Goal: Information Seeking & Learning: Learn about a topic

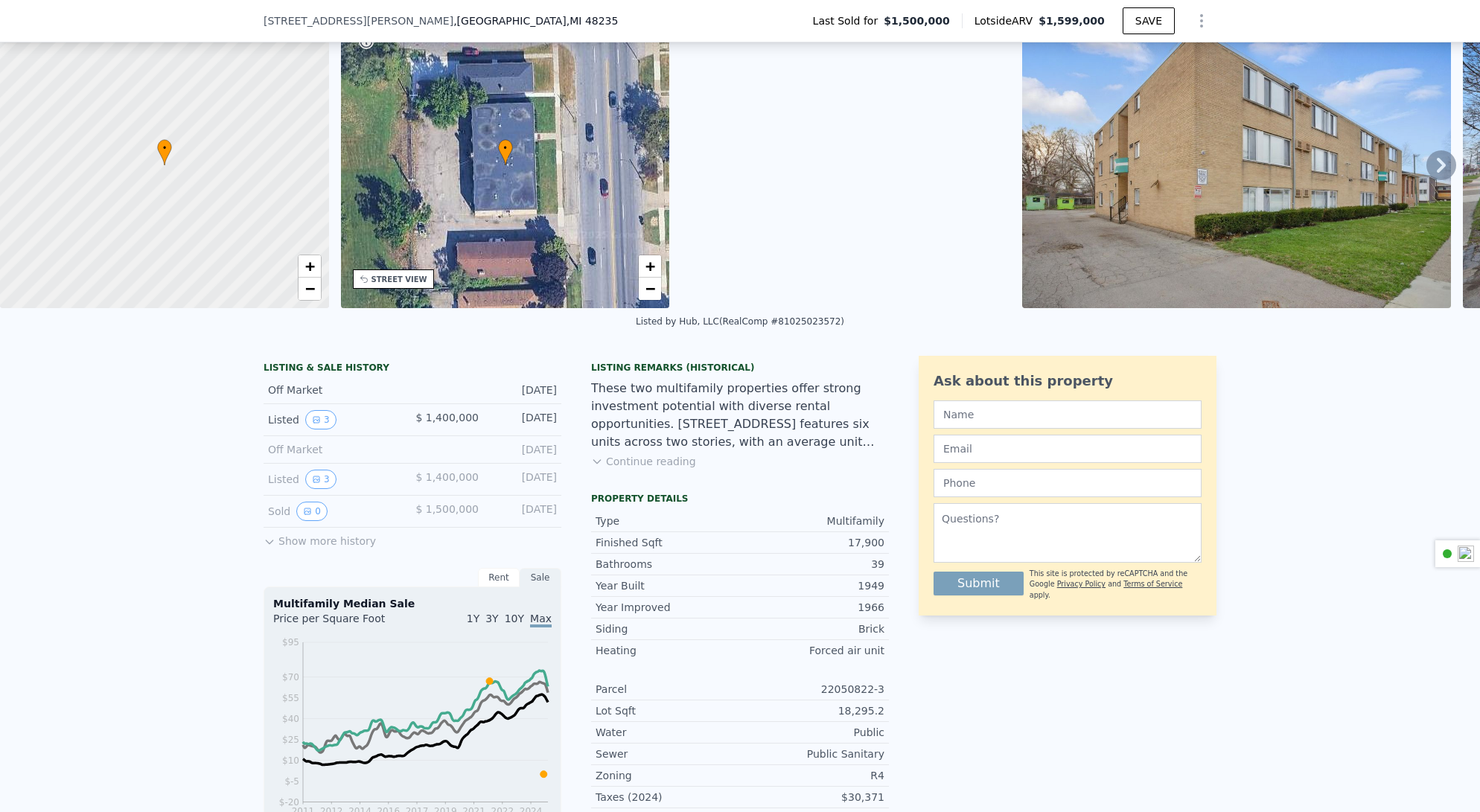
scroll to position [89, 0]
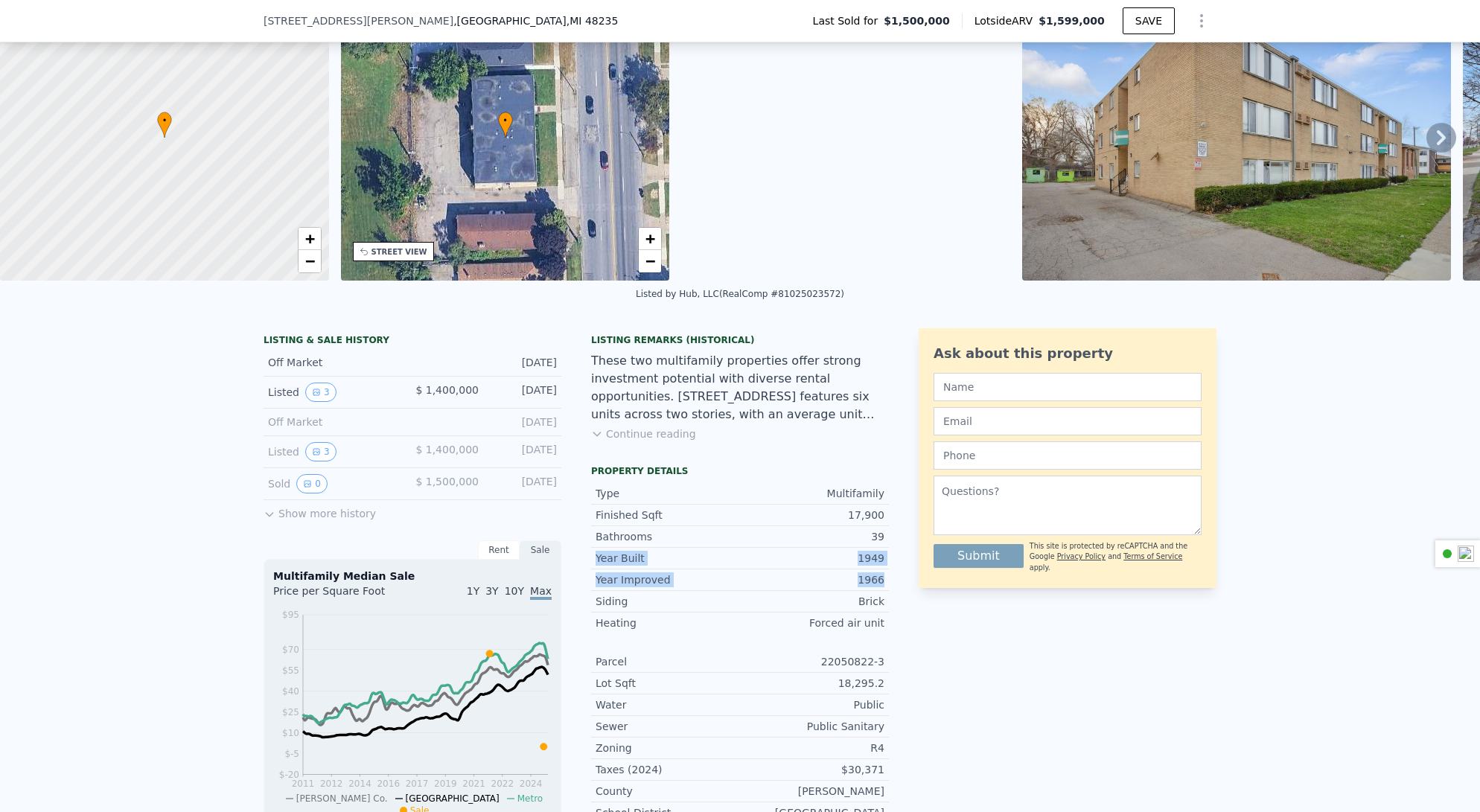
drag, startPoint x: 590, startPoint y: 567, endPoint x: 880, endPoint y: 588, distance: 290.8
click at [887, 587] on div "LISTING & SALE HISTORY Off Market [DATE] Listed 3 $ 1,400,000 [DATE] Off Market…" at bounding box center [740, 698] width 952 height 741
copy div "Year Built 1949 Year Improved 1966"
click at [281, 20] on span "[STREET_ADDRESS][PERSON_NAME]" at bounding box center [358, 20] width 190 height 15
click at [287, 22] on span "[STREET_ADDRESS][PERSON_NAME]" at bounding box center [358, 20] width 190 height 15
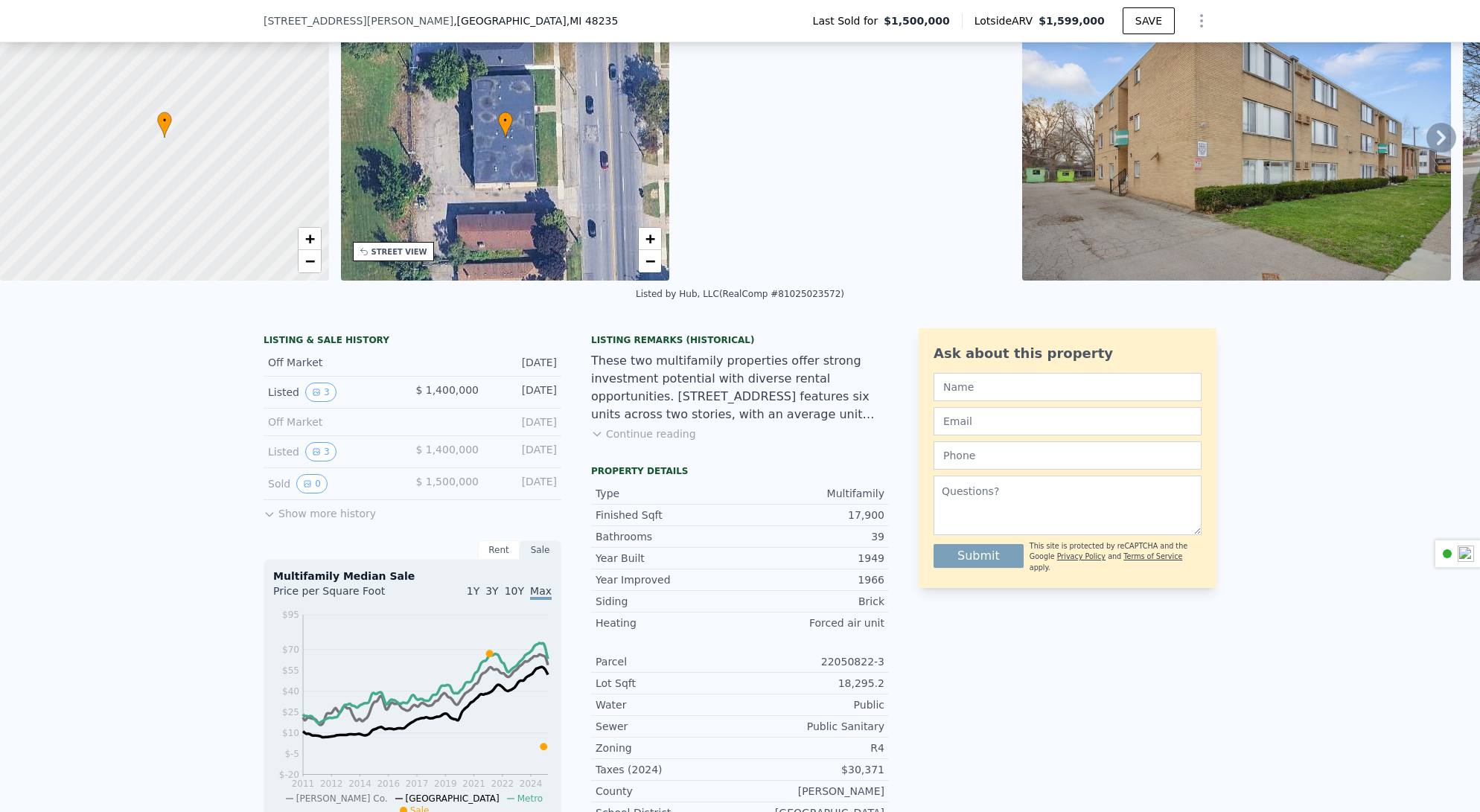
click at [293, 17] on span "[STREET_ADDRESS][PERSON_NAME]" at bounding box center [358, 20] width 190 height 15
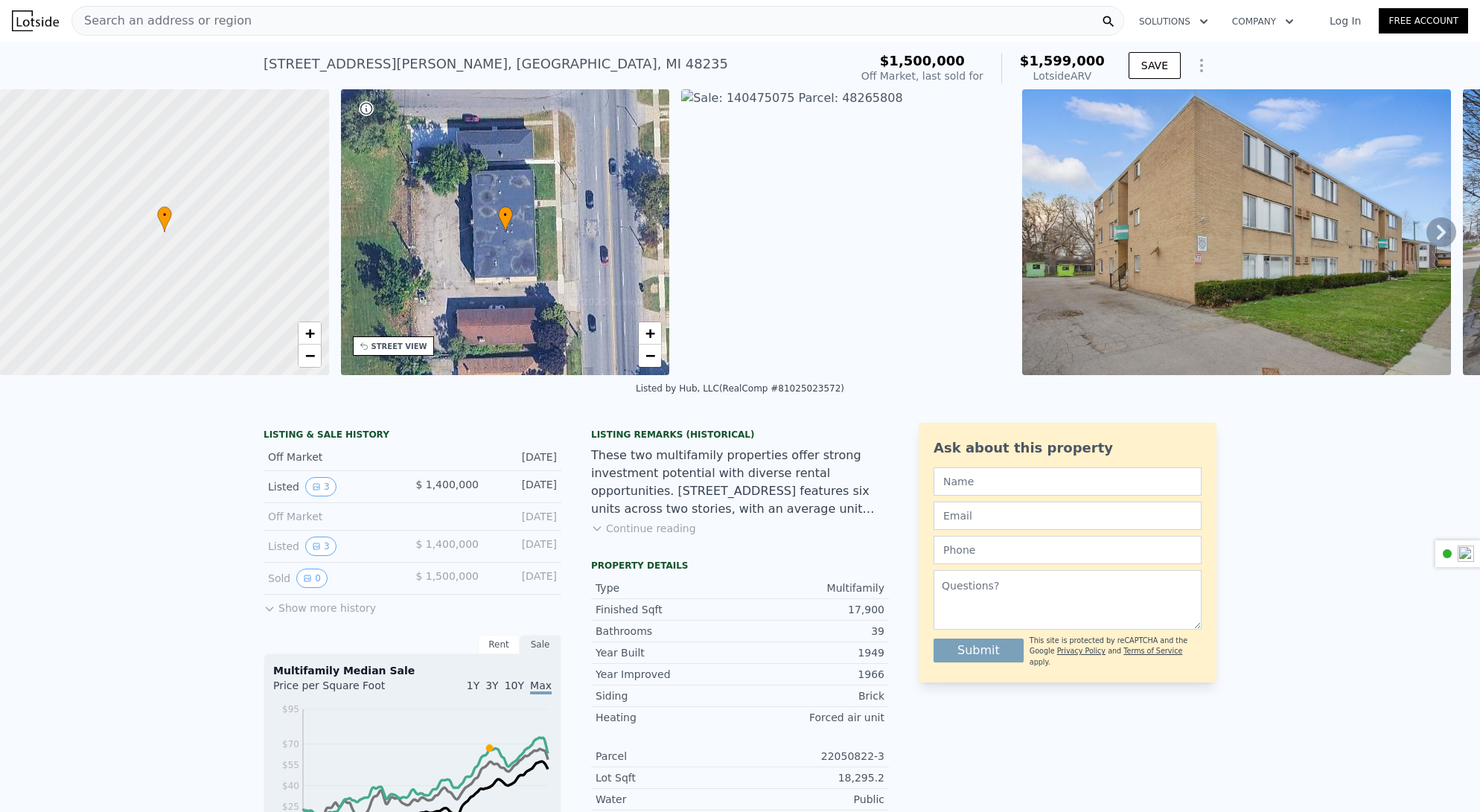
scroll to position [0, 0]
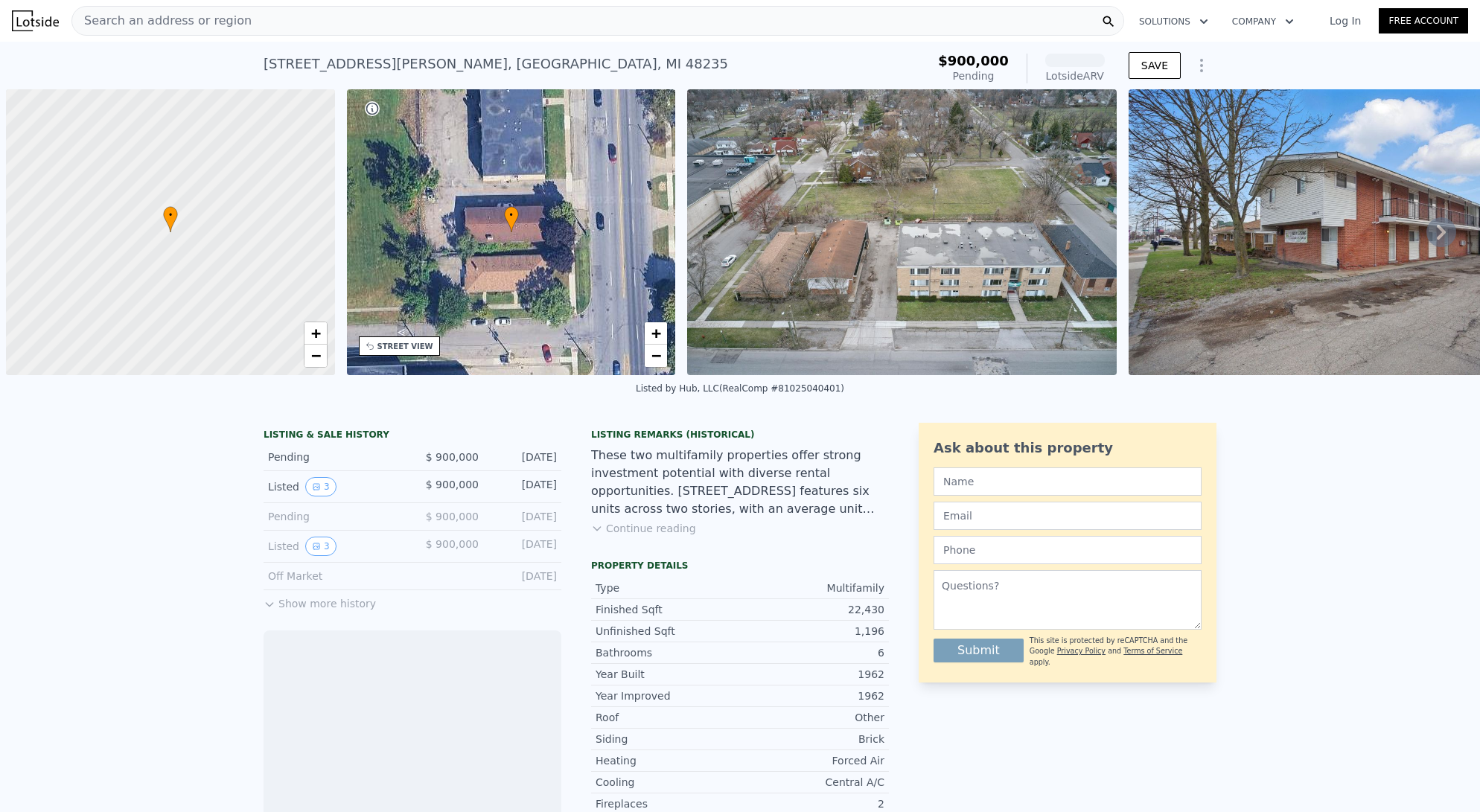
scroll to position [0, 6]
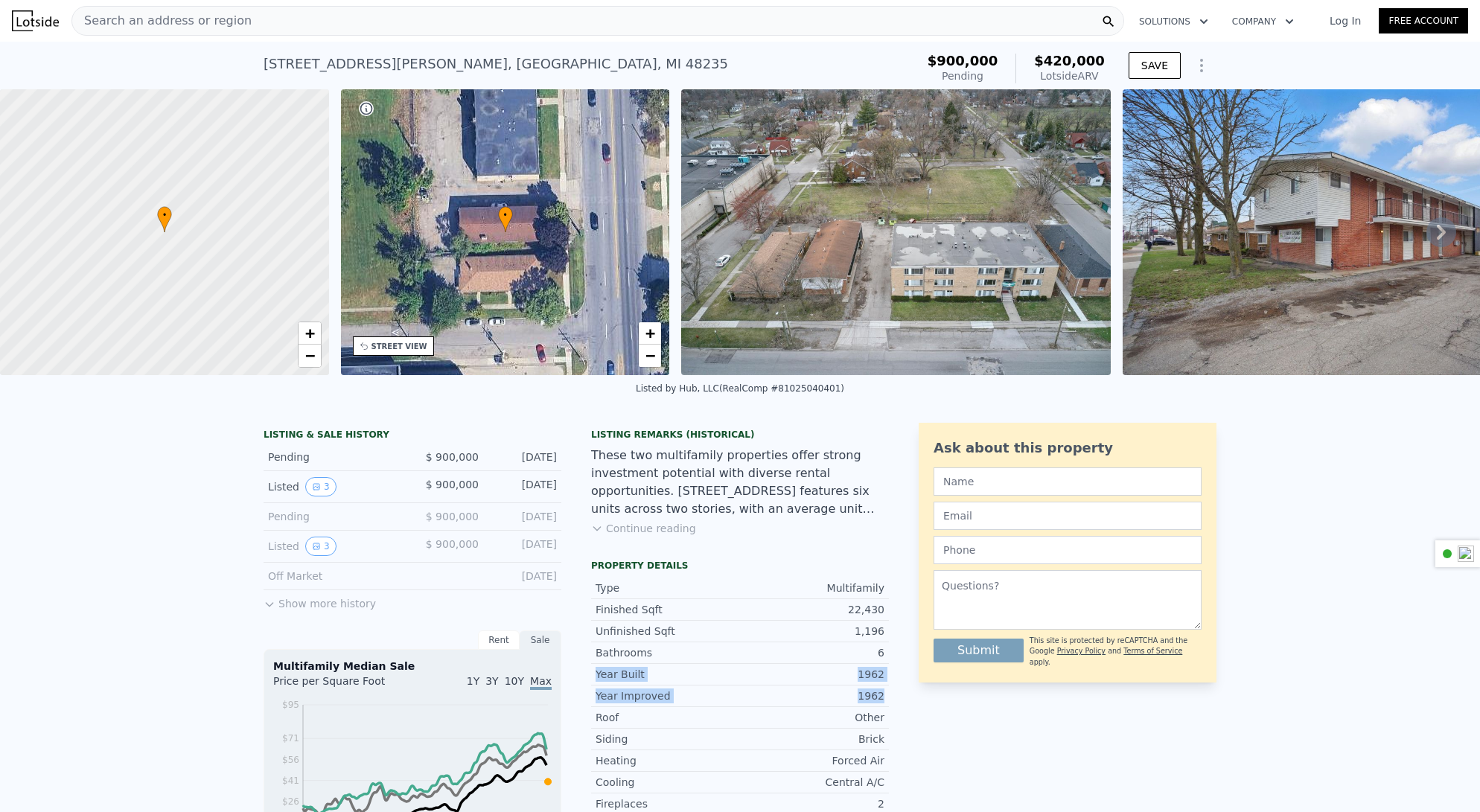
drag, startPoint x: 590, startPoint y: 685, endPoint x: 877, endPoint y: 704, distance: 287.6
click at [880, 705] on div "Type Multifamily Finished Sqft 22,430 Unfinished Sqft 1,196 Bathrooms 6 Year Bu…" at bounding box center [740, 787] width 298 height 433
copy div "Year Built 1962 Year Improved 1962"
